Goal: Information Seeking & Learning: Learn about a topic

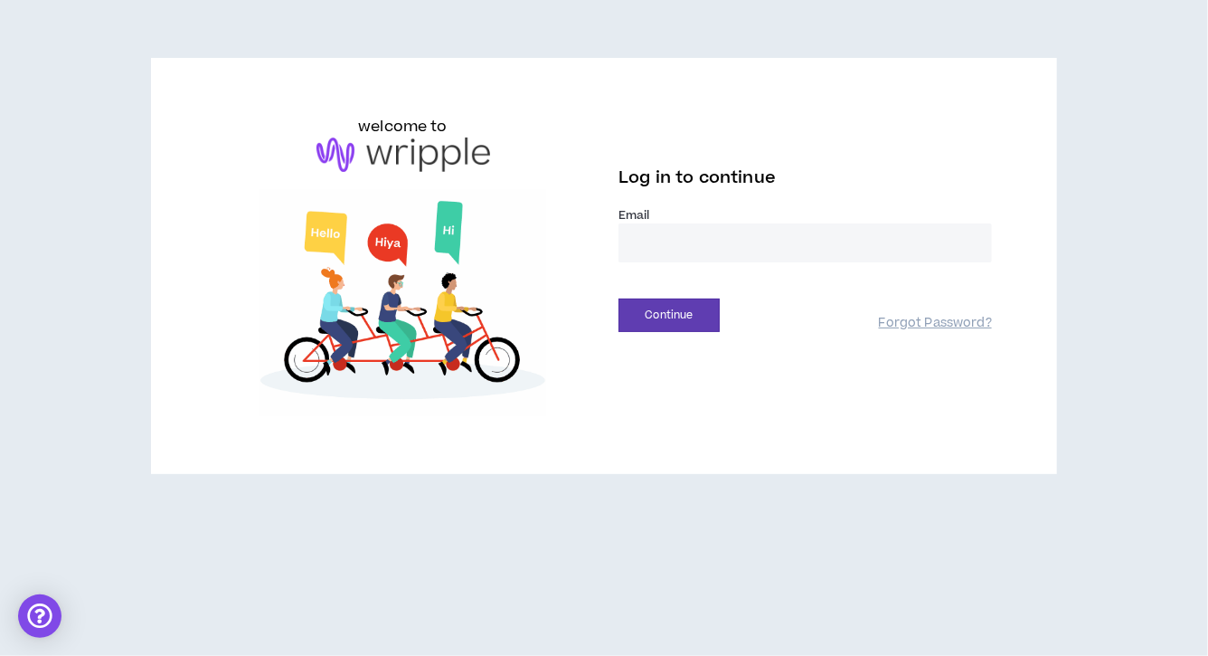
click at [671, 247] on input "email" at bounding box center [806, 242] width 374 height 39
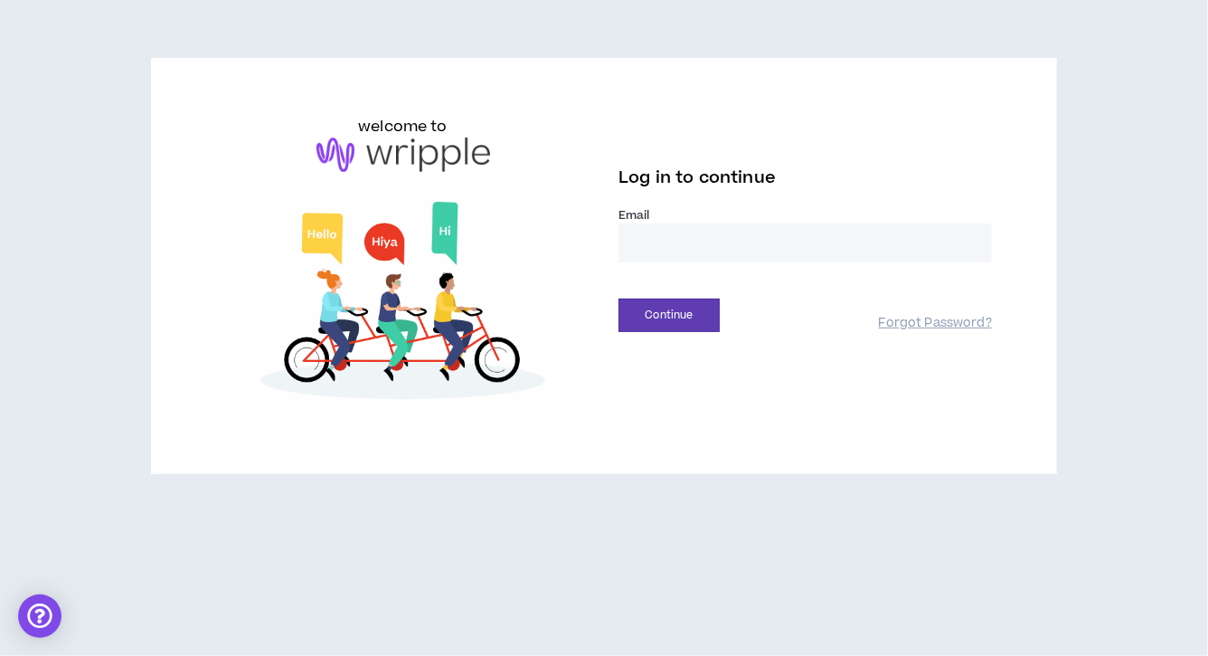
type input "**********"
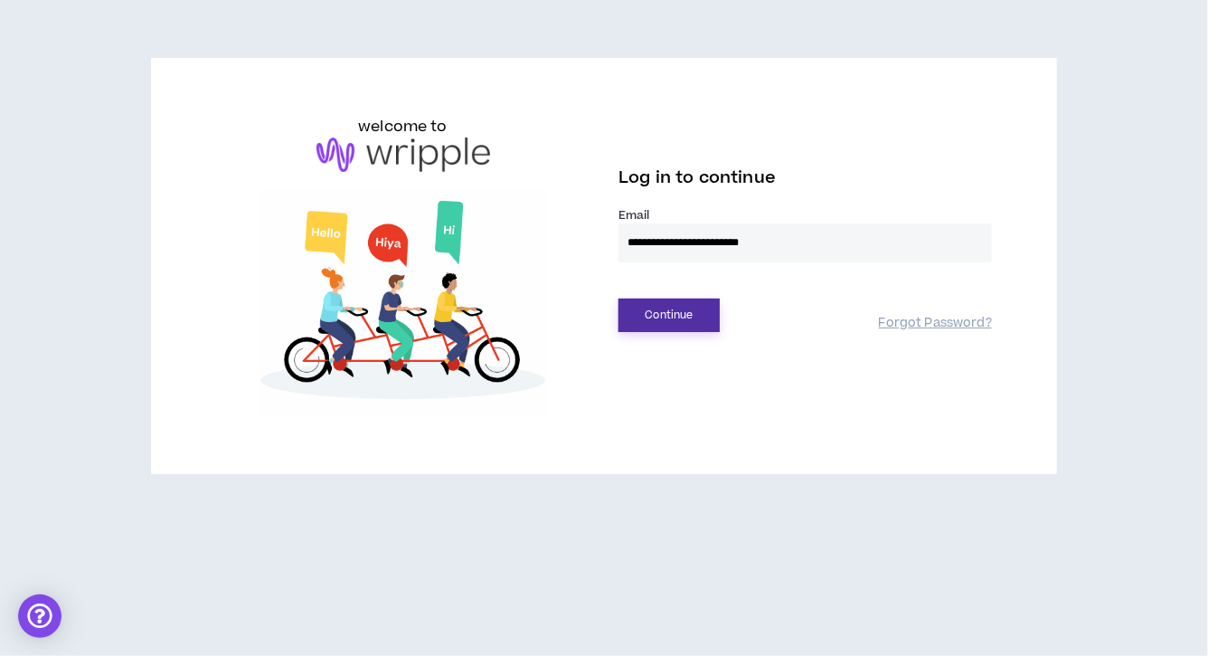
click at [694, 314] on button "Continue" at bounding box center [669, 314] width 101 height 33
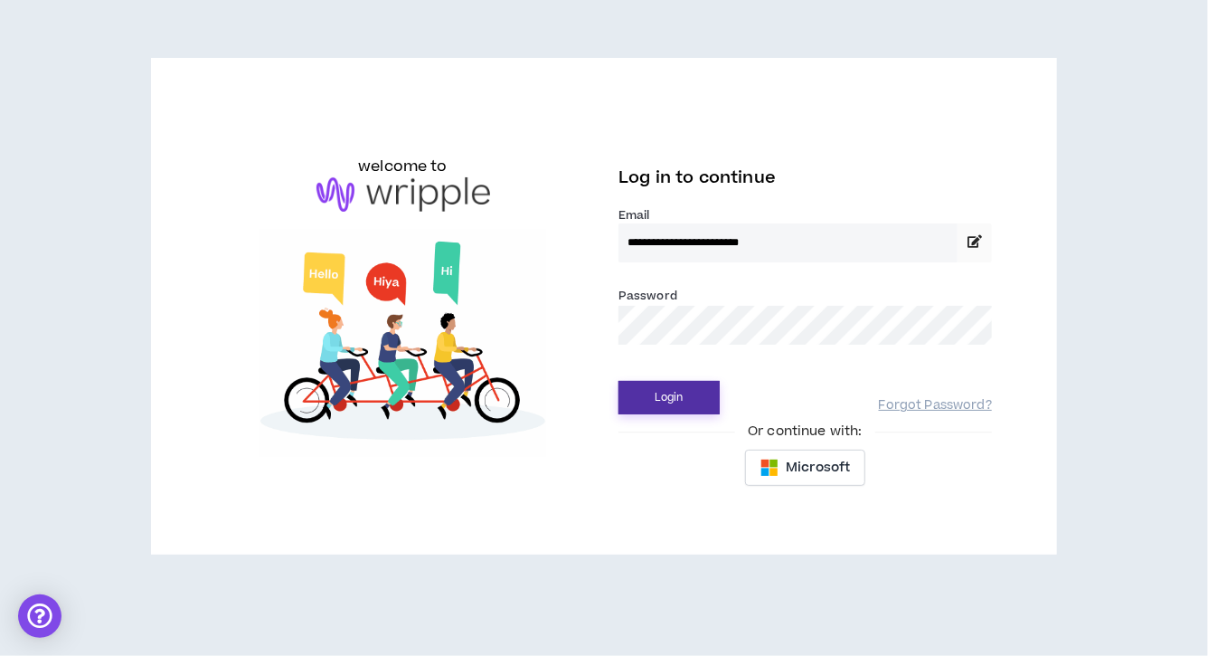
click at [669, 397] on button "Login" at bounding box center [669, 397] width 101 height 33
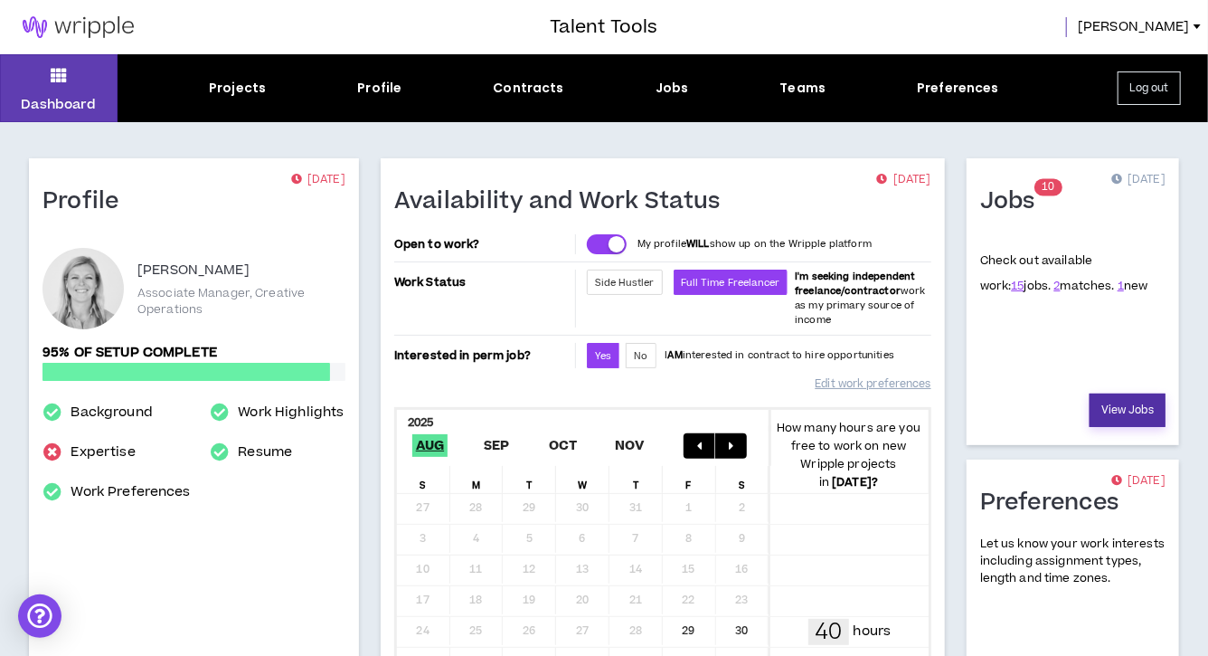
click at [1119, 408] on link "View Jobs" at bounding box center [1128, 409] width 76 height 33
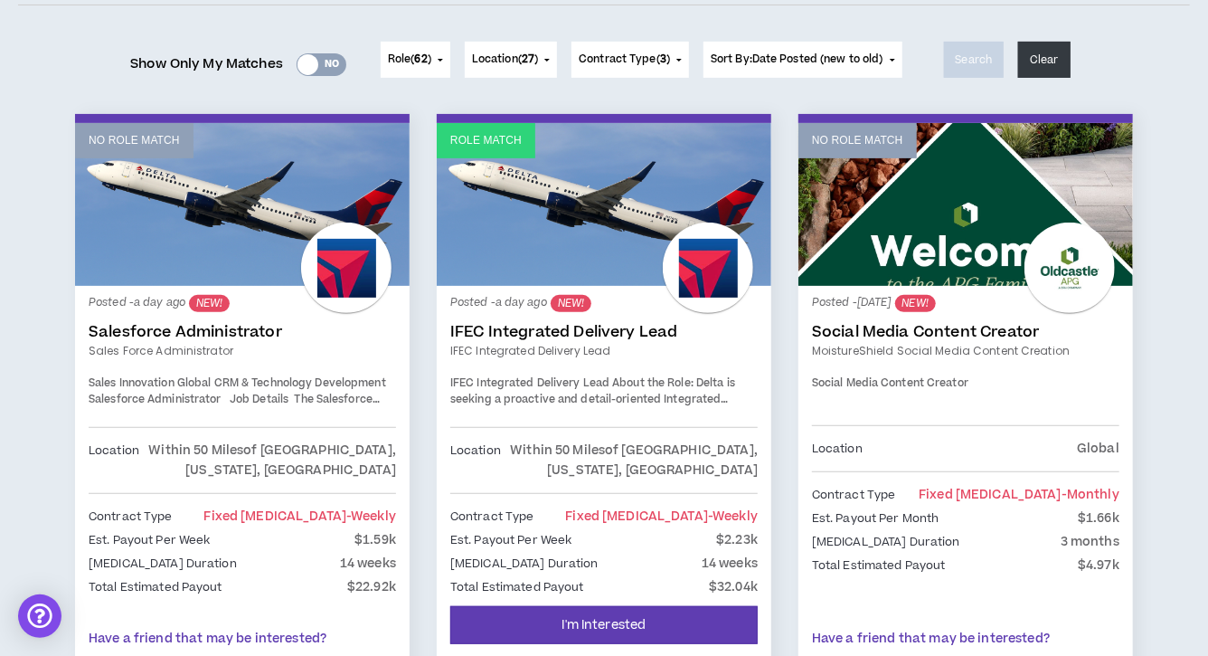
scroll to position [213, 0]
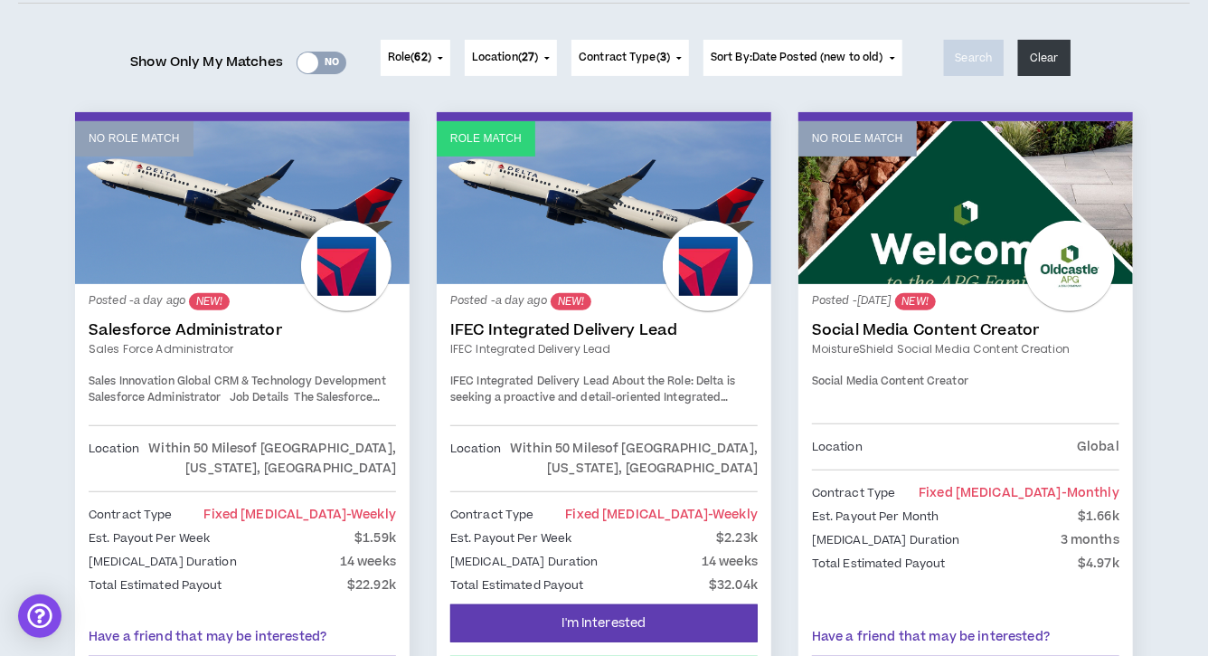
click at [609, 247] on link "Role Match" at bounding box center [604, 202] width 335 height 163
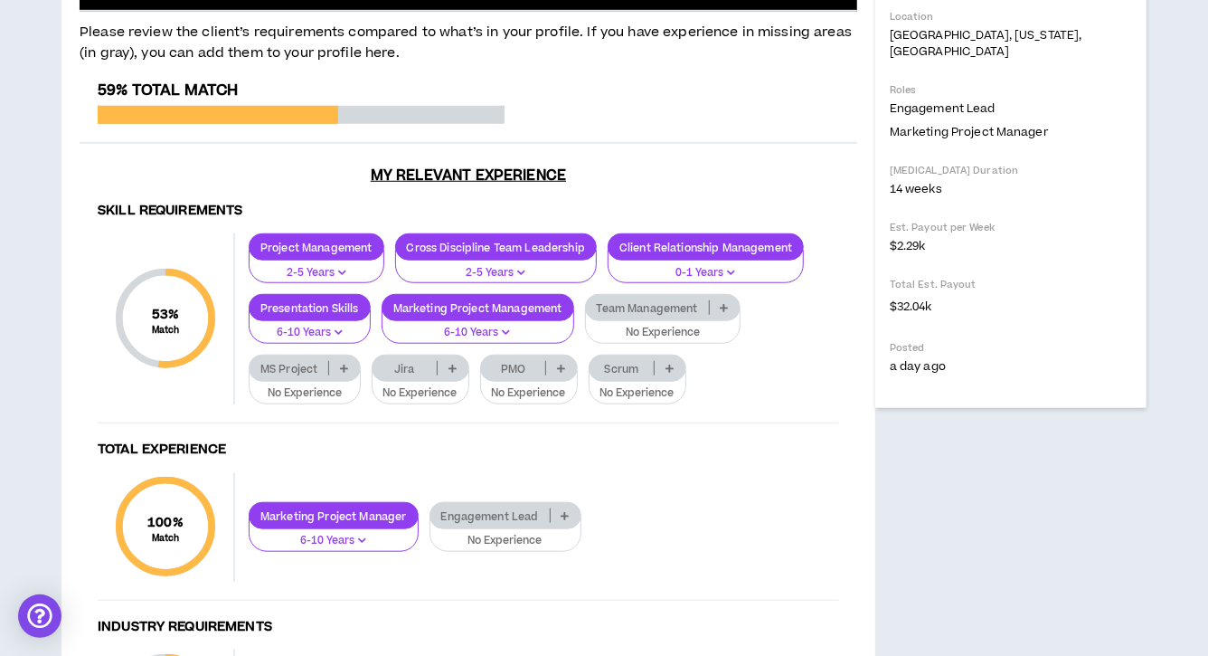
scroll to position [597, 0]
